Goal: Find specific page/section: Find specific page/section

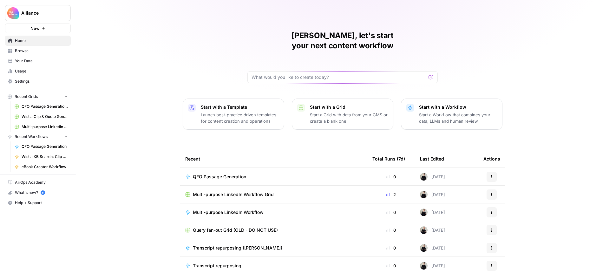
click at [28, 59] on span "Your Data" at bounding box center [41, 61] width 53 height 6
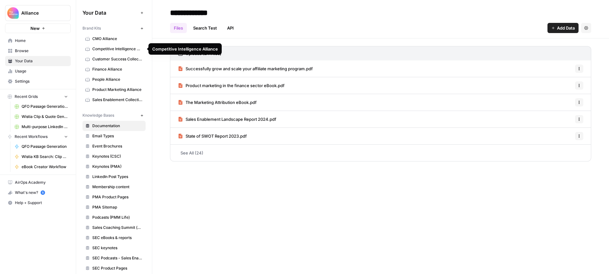
click at [110, 48] on span "Competitive Intelligence Alliance" at bounding box center [117, 49] width 50 height 6
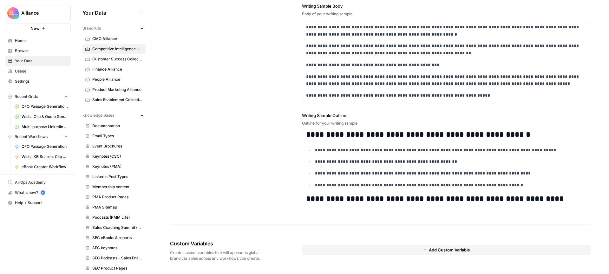
scroll to position [402, 0]
